Goal: Check status: Check status

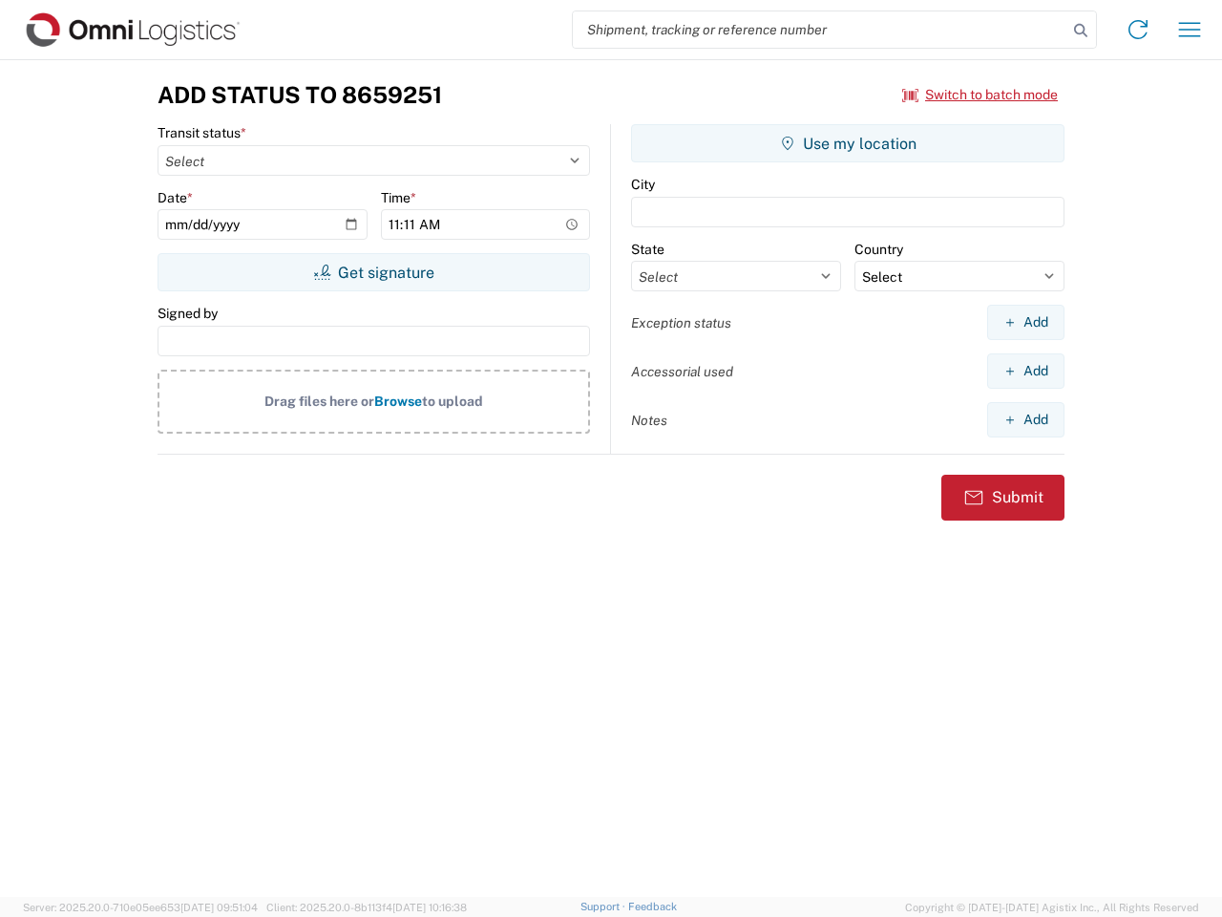
click at [820, 30] on input "search" at bounding box center [820, 29] width 495 height 36
click at [1081, 31] on icon at bounding box center [1081, 30] width 27 height 27
click at [1138, 30] on icon at bounding box center [1138, 29] width 31 height 31
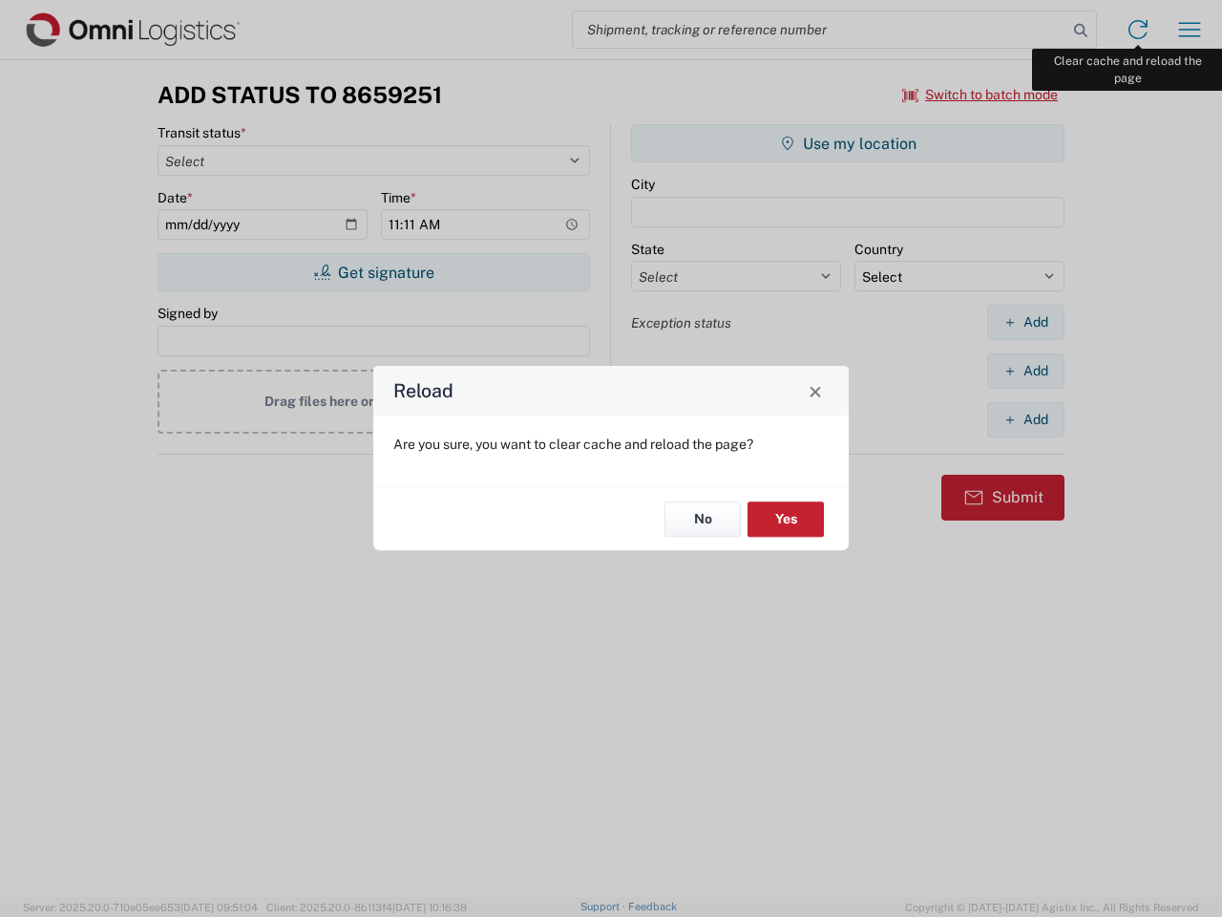
click at [1190, 30] on div "Reload Are you sure, you want to clear cache and reload the page? No Yes" at bounding box center [611, 458] width 1222 height 917
click at [981, 95] on div "Reload Are you sure, you want to clear cache and reload the page? No Yes" at bounding box center [611, 458] width 1222 height 917
click at [373, 272] on div "Reload Are you sure, you want to clear cache and reload the page? No Yes" at bounding box center [611, 458] width 1222 height 917
click at [848, 143] on div "Reload Are you sure, you want to clear cache and reload the page? No Yes" at bounding box center [611, 458] width 1222 height 917
click at [1026, 322] on div "Reload Are you sure, you want to clear cache and reload the page? No Yes" at bounding box center [611, 458] width 1222 height 917
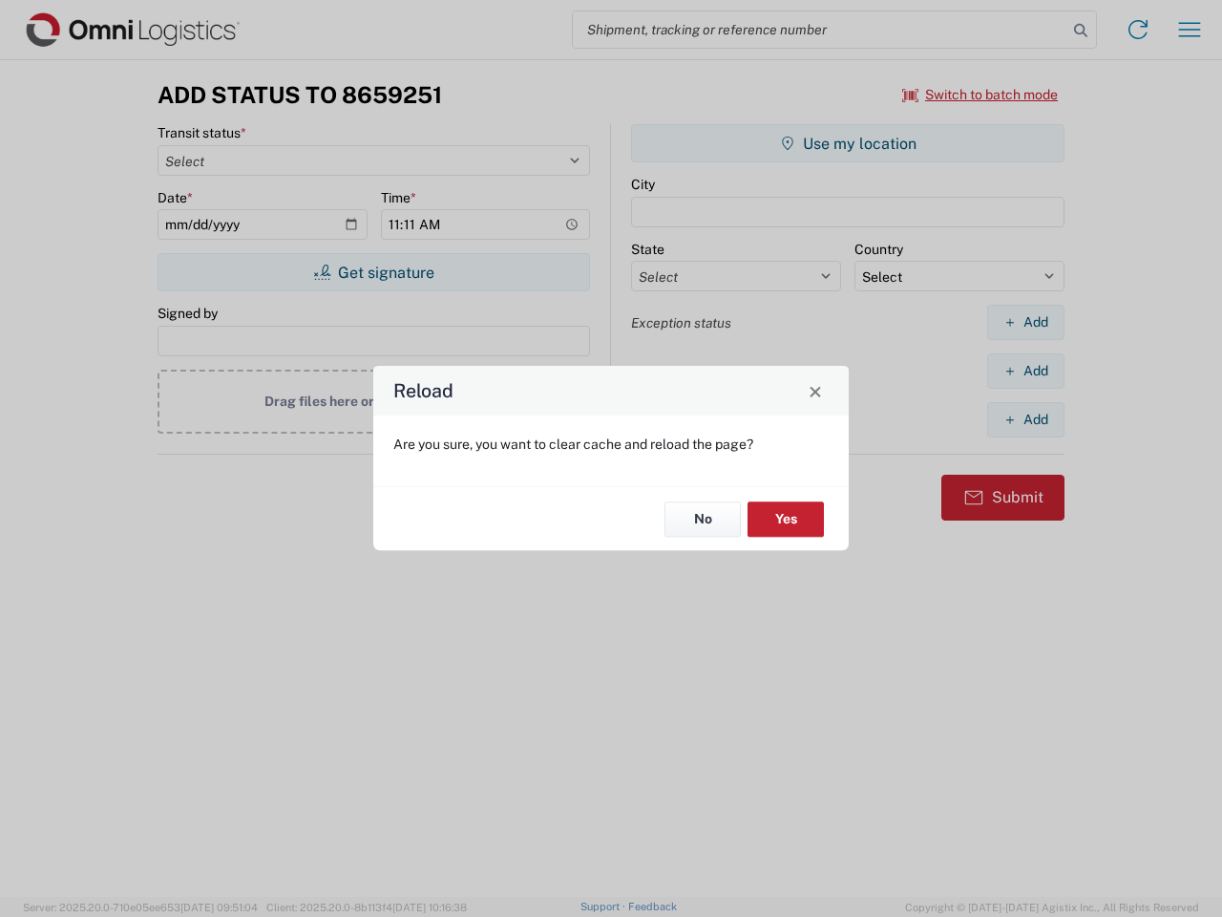
click at [1026, 371] on div "Reload Are you sure, you want to clear cache and reload the page? No Yes" at bounding box center [611, 458] width 1222 height 917
click at [1026, 419] on div "Reload Are you sure, you want to clear cache and reload the page? No Yes" at bounding box center [611, 458] width 1222 height 917
